Goal: Information Seeking & Learning: Understand process/instructions

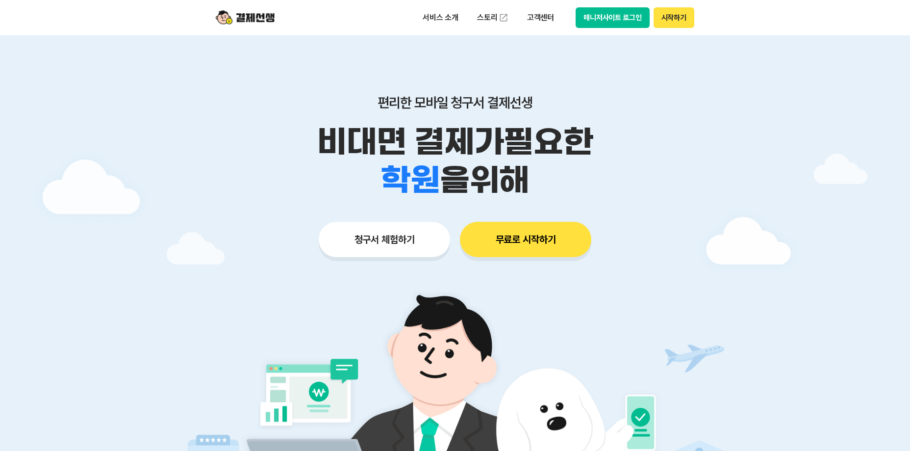
click at [614, 20] on button "매니저사이트 로그인" at bounding box center [613, 17] width 74 height 21
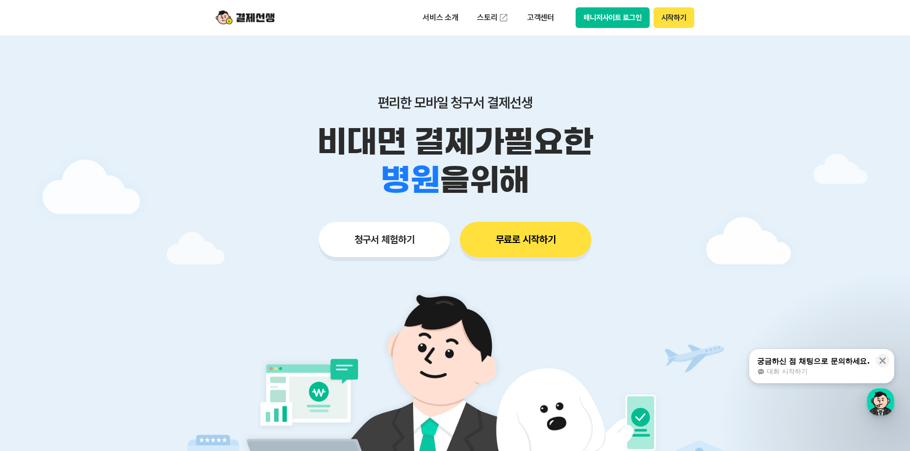
click at [631, 20] on button "매니저사이트 로그인" at bounding box center [613, 17] width 74 height 21
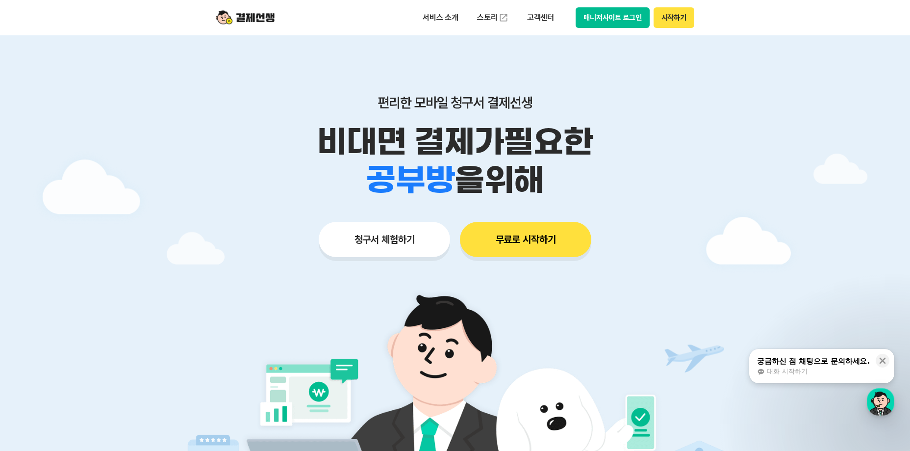
click at [606, 22] on button "매니저사이트 로그인" at bounding box center [613, 17] width 74 height 21
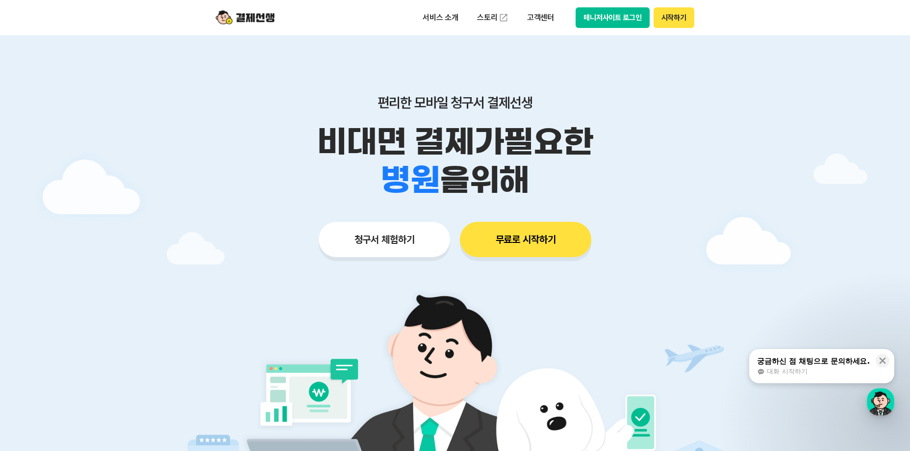
click at [602, 18] on button "매니저사이트 로그인" at bounding box center [613, 17] width 74 height 21
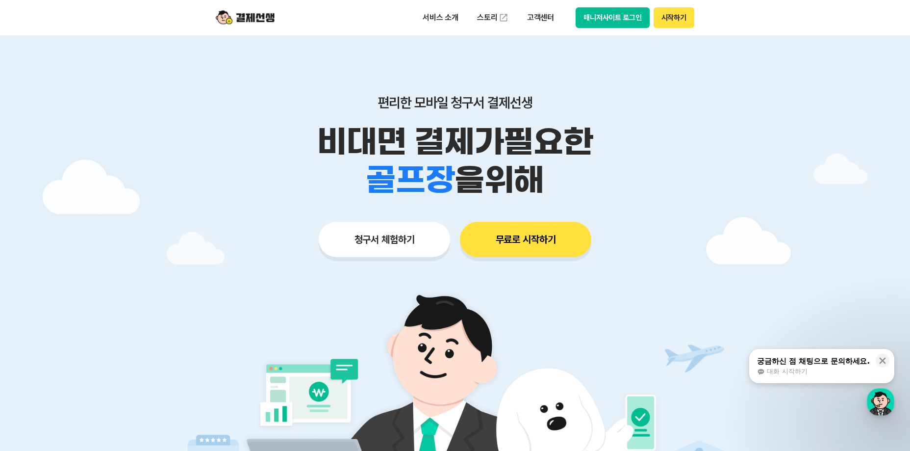
click at [603, 24] on button "매니저사이트 로그인" at bounding box center [613, 17] width 74 height 21
click at [626, 16] on button "매니저사이트 로그인" at bounding box center [613, 17] width 74 height 21
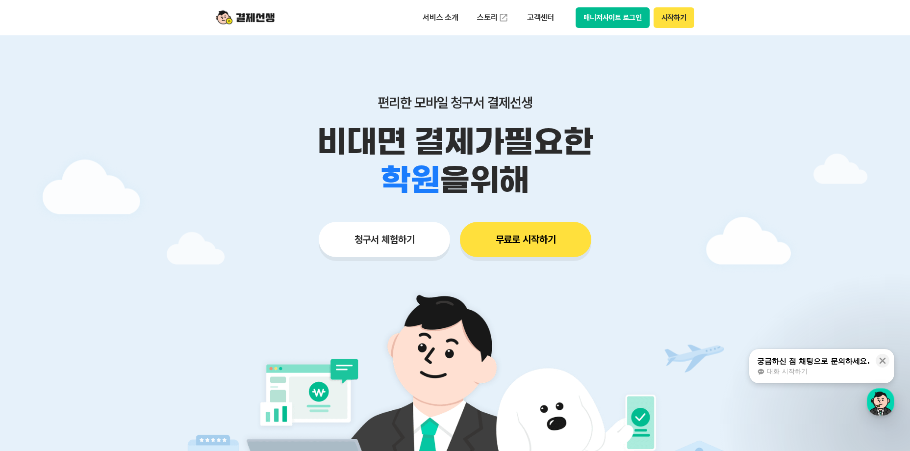
click at [610, 22] on button "매니저사이트 로그인" at bounding box center [613, 17] width 74 height 21
click at [620, 23] on button "매니저사이트 로그인" at bounding box center [613, 17] width 74 height 21
click at [609, 19] on button "매니저사이트 로그인" at bounding box center [613, 17] width 74 height 21
click at [817, 368] on div "대화 시작하기" at bounding box center [813, 371] width 113 height 9
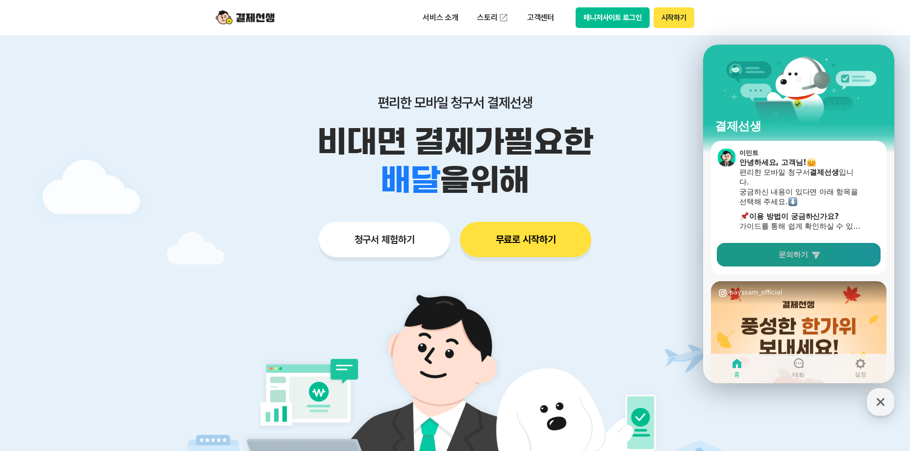
click at [741, 249] on link "문의하기" at bounding box center [799, 255] width 164 height 24
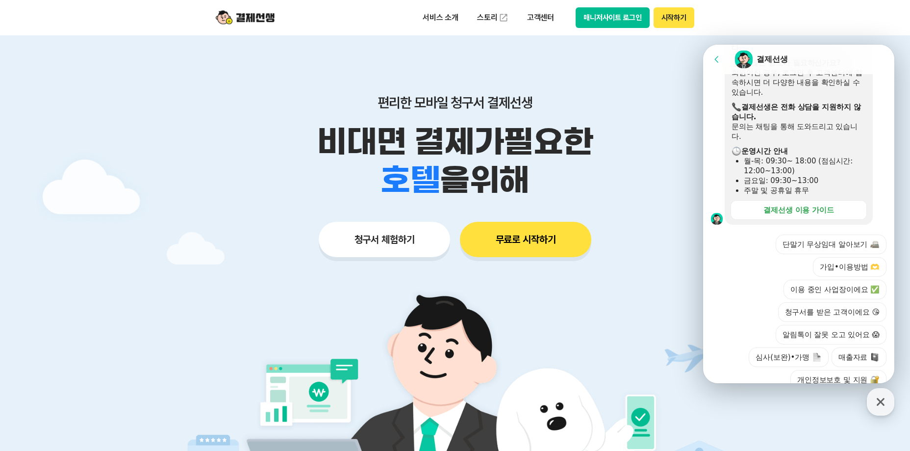
scroll to position [288, 0]
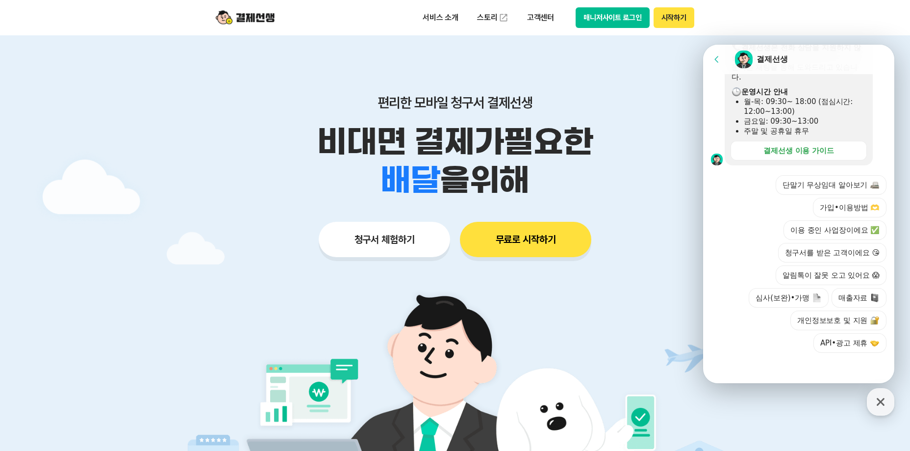
click at [602, 88] on div "편리한 모바일 청구서 결제선생 비대면 결제가 필요한 학원 공부방 호텔 쇼핑몰 병원 배달 보험사 항공사 골프장 을 위해 청구서 체험하기 무료로 …" at bounding box center [455, 156] width 502 height 242
click at [596, 10] on button "매니저사이트 로그인" at bounding box center [613, 17] width 74 height 21
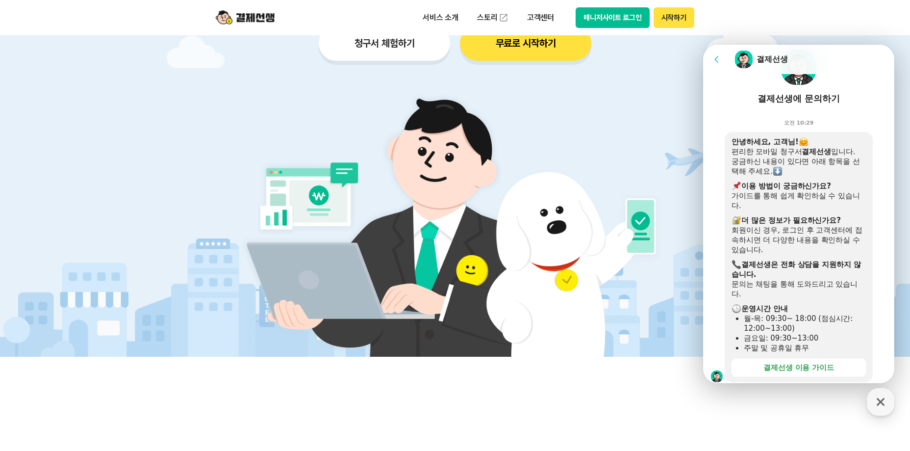
scroll to position [0, 0]
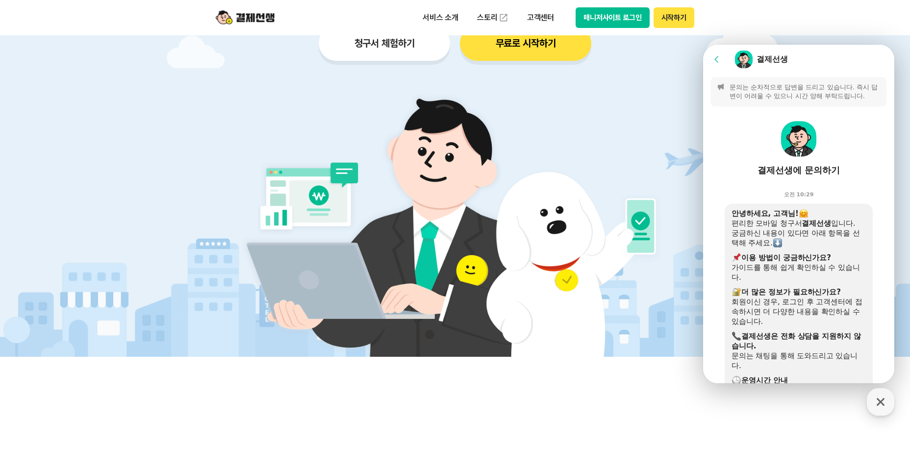
click at [794, 165] on div "결제선생에 문의하기" at bounding box center [799, 170] width 82 height 12
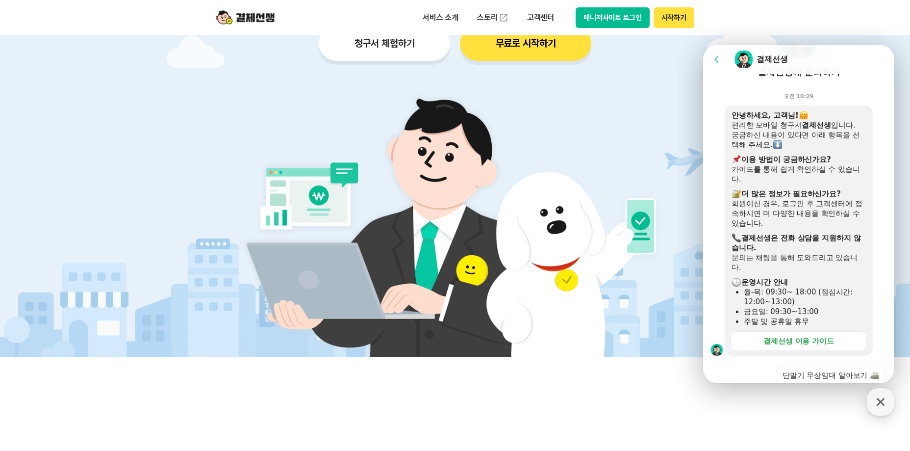
scroll to position [147, 0]
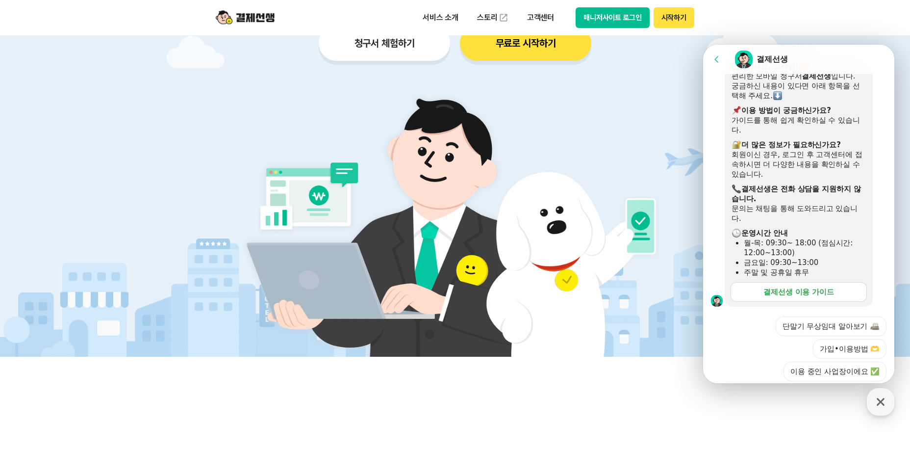
click at [782, 292] on div "결제선생 이용 가이드" at bounding box center [799, 292] width 71 height 10
